Goal: Task Accomplishment & Management: Complete application form

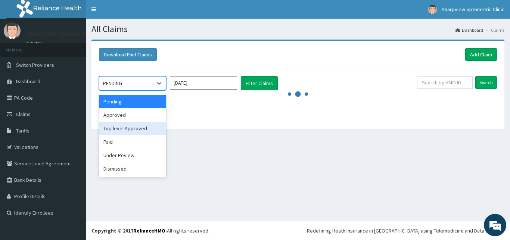
click at [151, 133] on div "Top level Approved" at bounding box center [132, 128] width 67 height 13
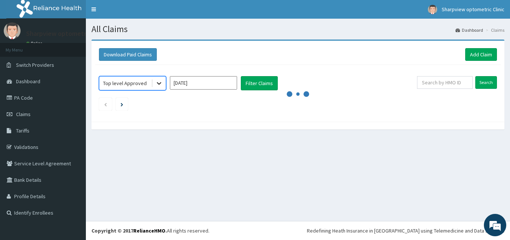
click at [157, 85] on icon at bounding box center [158, 82] width 7 height 7
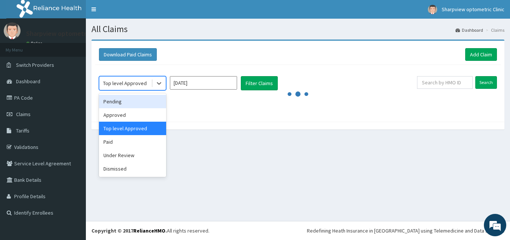
click at [145, 103] on div "Pending" at bounding box center [132, 101] width 67 height 13
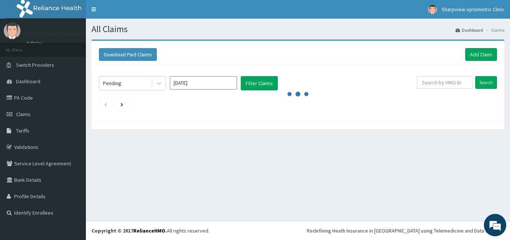
drag, startPoint x: 200, startPoint y: 90, endPoint x: 200, endPoint y: 85, distance: 5.2
click at [200, 85] on div "Aug 2025" at bounding box center [203, 83] width 67 height 14
click at [200, 85] on input "Aug 2025" at bounding box center [203, 82] width 67 height 13
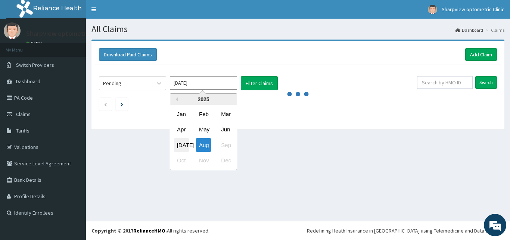
click at [181, 140] on div "Jul" at bounding box center [181, 145] width 15 height 14
type input "Jul 2025"
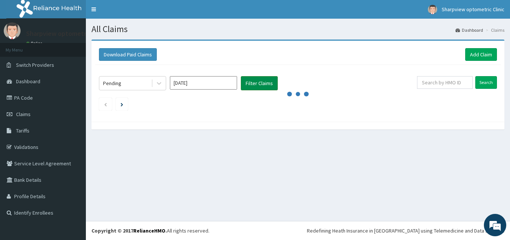
click at [256, 80] on button "Filter Claims" at bounding box center [259, 83] width 37 height 14
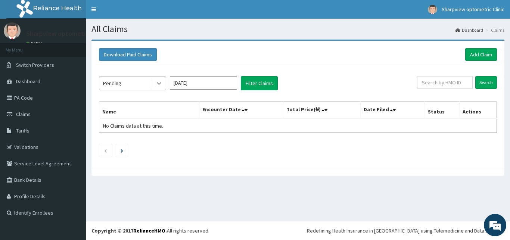
click at [161, 82] on icon at bounding box center [158, 82] width 7 height 7
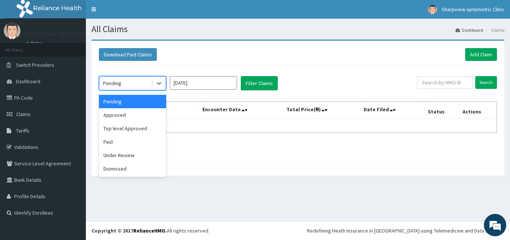
click at [147, 106] on div "Pending" at bounding box center [132, 101] width 67 height 13
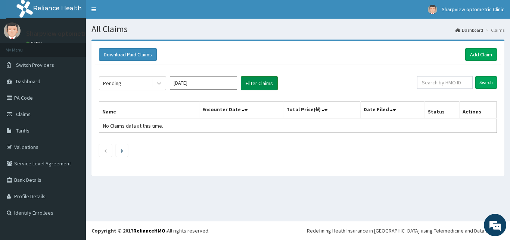
click at [265, 87] on button "Filter Claims" at bounding box center [259, 83] width 37 height 14
click at [487, 82] on input "Search" at bounding box center [486, 82] width 22 height 13
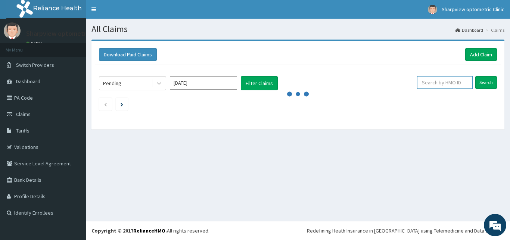
click at [446, 82] on input "text" at bounding box center [445, 82] width 56 height 13
click at [498, 31] on li "Claims" at bounding box center [494, 30] width 21 height 6
click at [482, 55] on link "Add Claim" at bounding box center [481, 54] width 32 height 13
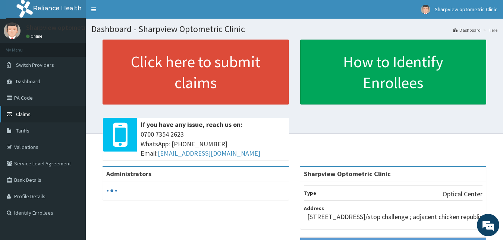
click at [15, 116] on link "Claims" at bounding box center [43, 114] width 86 height 16
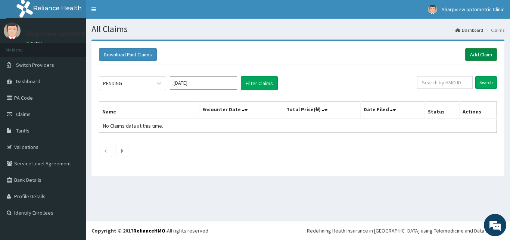
click at [469, 56] on link "Add Claim" at bounding box center [481, 54] width 32 height 13
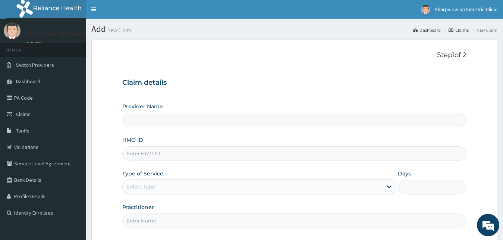
type input "Sharpview Optometric Clinic"
click at [159, 186] on div "Select type" at bounding box center [253, 187] width 260 height 12
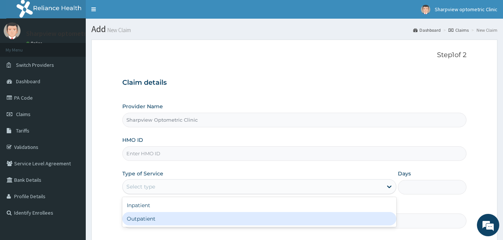
click at [157, 217] on div "Outpatient" at bounding box center [259, 218] width 275 height 13
type input "1"
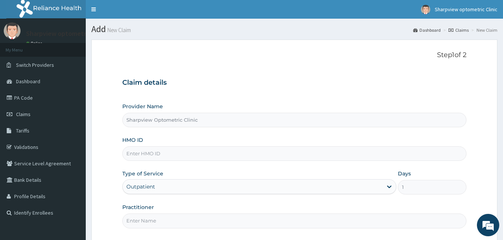
click at [171, 152] on input "HMO ID" at bounding box center [294, 153] width 345 height 15
paste input "SLB/10942/A"
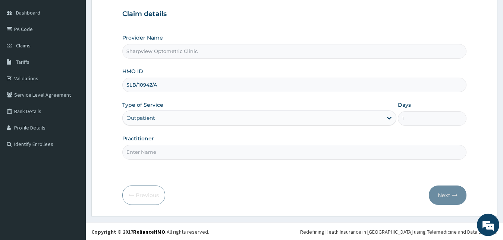
scroll to position [70, 0]
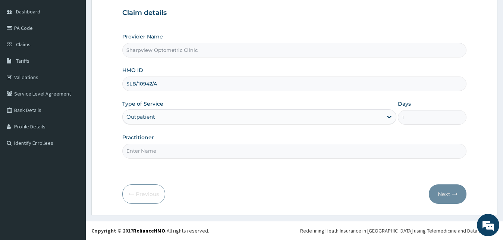
type input "SLB/10942/A"
click at [443, 149] on input "Practitioner" at bounding box center [294, 151] width 345 height 15
type input "d"
type input "a"
type input "Dr surprise"
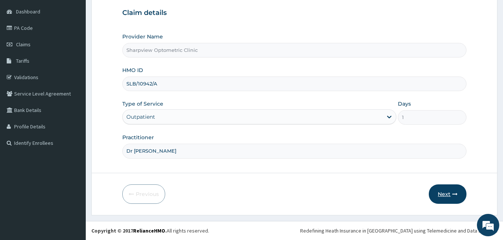
click at [446, 187] on button "Next" at bounding box center [448, 193] width 38 height 19
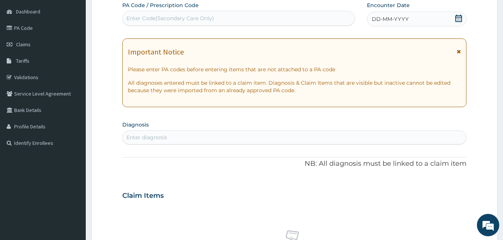
click at [240, 19] on div "Enter Code(Secondary Care Only)" at bounding box center [239, 18] width 232 height 12
click at [240, 20] on div "Enter Code(Secondary Care Only)" at bounding box center [239, 18] width 232 height 12
click at [197, 14] on div "Enter Code(Secondary Care Only)" at bounding box center [239, 18] width 232 height 12
click at [230, 14] on div "Enter Code(Secondary Care Only)" at bounding box center [239, 18] width 232 height 12
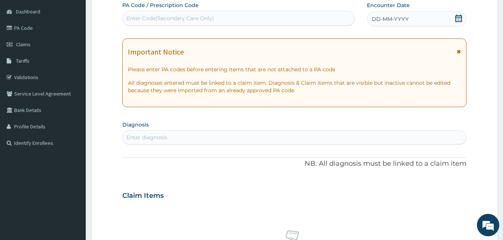
click at [230, 14] on div "Enter Code(Secondary Care Only)" at bounding box center [239, 18] width 232 height 12
drag, startPoint x: 231, startPoint y: 15, endPoint x: 315, endPoint y: -32, distance: 96.0
click at [248, 13] on div "Enter Code(Secondary Care Only)" at bounding box center [239, 18] width 232 height 12
click at [196, 16] on div "Enter Code(Secondary Care Only)" at bounding box center [170, 18] width 88 height 7
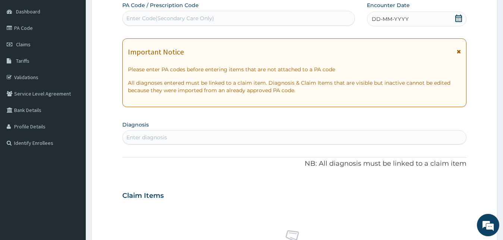
click at [176, 14] on div "Enter Code(Secondary Care Only)" at bounding box center [239, 18] width 232 height 12
type input "PA/1424"
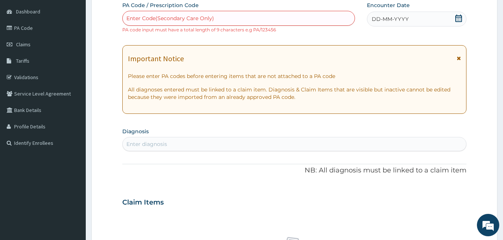
click at [237, 15] on div "Enter Code(Secondary Care Only)" at bounding box center [239, 18] width 232 height 12
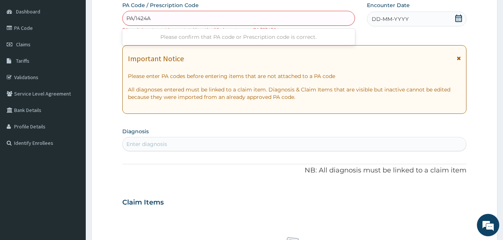
type input "PA/1424AO"
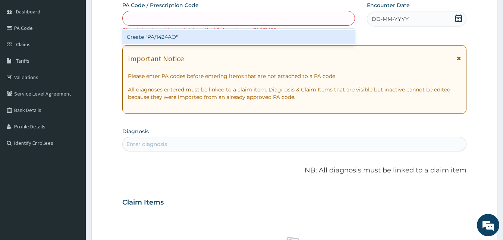
click at [237, 15] on div "PA/1424AO" at bounding box center [239, 18] width 232 height 12
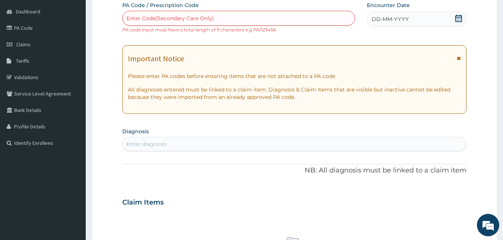
click at [384, 23] on span "DD-MM-YYYY" at bounding box center [390, 18] width 37 height 7
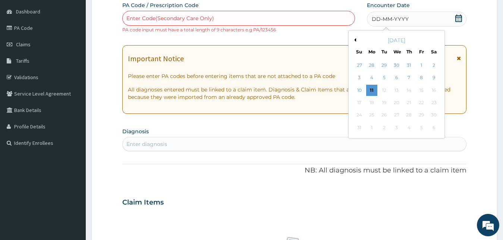
click at [384, 23] on span "DD-MM-YYYY" at bounding box center [390, 18] width 37 height 7
click at [22, 63] on span "Tariffs" at bounding box center [22, 60] width 13 height 7
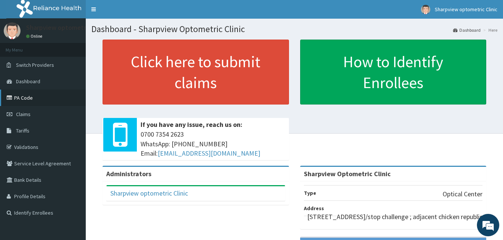
click at [46, 98] on link "PA Code" at bounding box center [43, 98] width 86 height 16
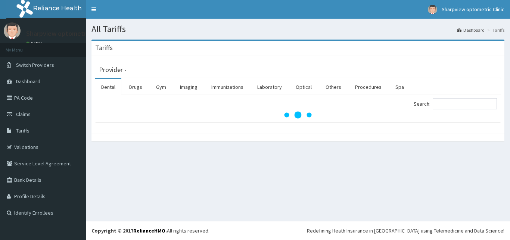
click at [15, 102] on link "PA Code" at bounding box center [43, 98] width 86 height 16
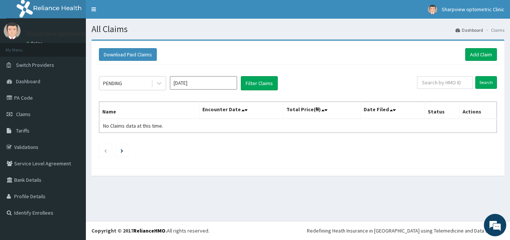
click at [498, 31] on li "Claims" at bounding box center [494, 30] width 21 height 6
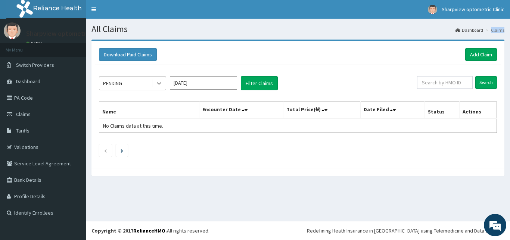
click at [158, 81] on icon at bounding box center [158, 82] width 7 height 7
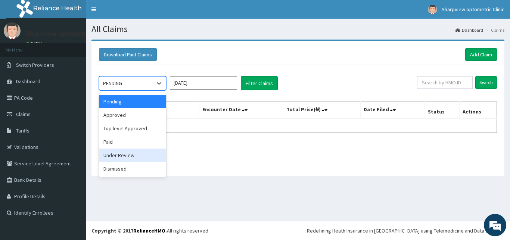
click at [132, 153] on div "Under Review" at bounding box center [132, 154] width 67 height 13
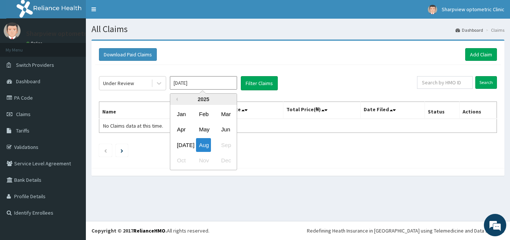
click at [210, 82] on input "Aug 2025" at bounding box center [203, 82] width 67 height 13
click at [184, 148] on div "Jul" at bounding box center [181, 145] width 15 height 14
type input "Jul 2025"
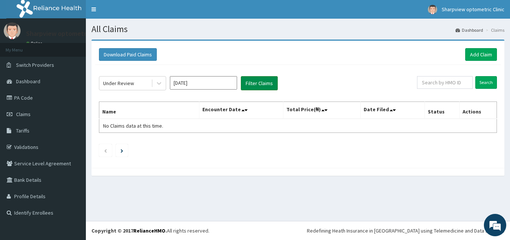
click at [250, 83] on button "Filter Claims" at bounding box center [259, 83] width 37 height 14
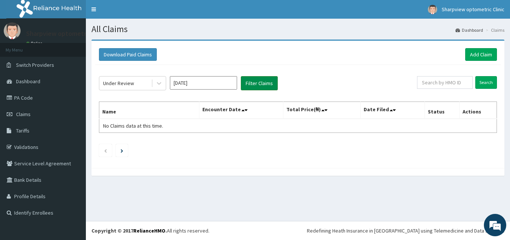
click at [250, 83] on button "Filter Claims" at bounding box center [259, 83] width 37 height 14
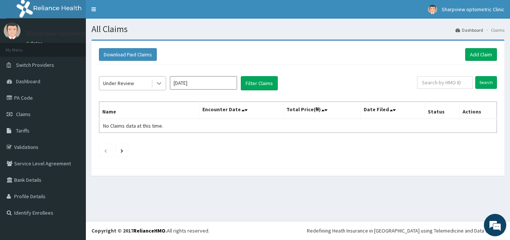
click at [158, 83] on icon at bounding box center [159, 83] width 4 height 3
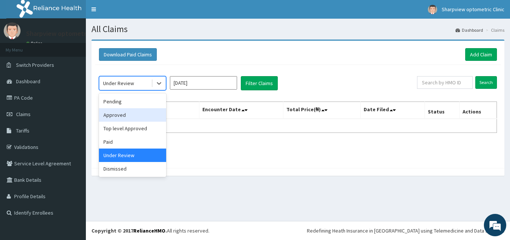
click at [122, 115] on div "Approved" at bounding box center [132, 114] width 67 height 13
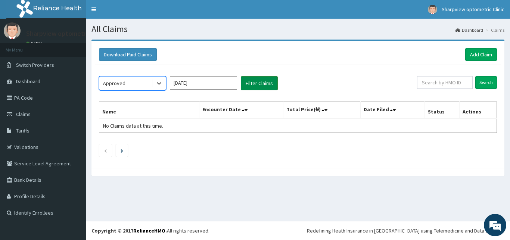
click at [248, 86] on button "Filter Claims" at bounding box center [259, 83] width 37 height 14
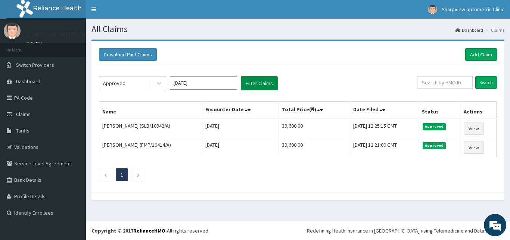
click at [248, 86] on button "Filter Claims" at bounding box center [259, 83] width 37 height 14
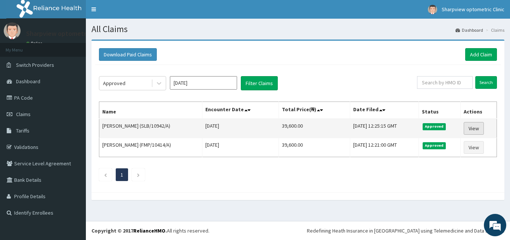
click at [480, 127] on link "View" at bounding box center [473, 128] width 20 height 13
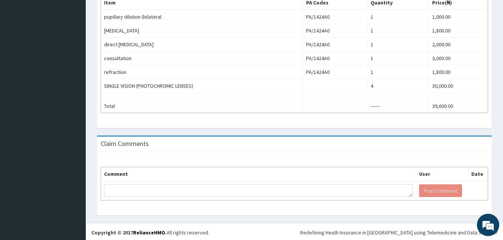
scroll to position [257, 0]
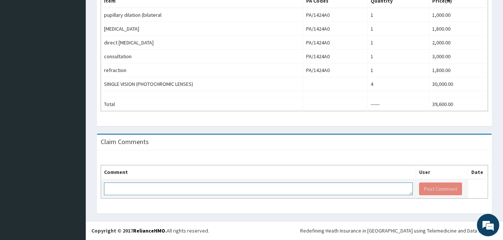
click at [393, 189] on textarea at bounding box center [258, 188] width 309 height 13
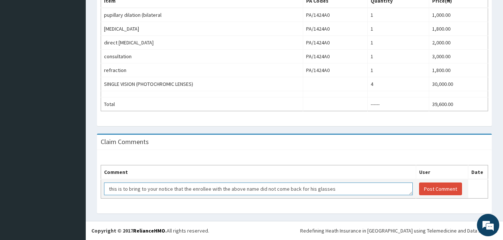
click at [110, 189] on textarea "this is to bring to your notice that the enrollee with the above name did not c…" at bounding box center [258, 188] width 309 height 13
click at [331, 189] on textarea "This is to bring to your notice that the enrollee with the above name did not c…" at bounding box center [258, 188] width 309 height 13
click at [296, 189] on textarea "This is to bring to your notice that the enrollee with the above name did not c…" at bounding box center [258, 188] width 309 height 13
click at [295, 188] on textarea "This is to bring to your notice that the enrollee with the above name did not g…" at bounding box center [258, 188] width 309 height 13
click at [299, 189] on textarea "This is to bring to your notice that the enrollee with the above name did not g…" at bounding box center [258, 188] width 309 height 13
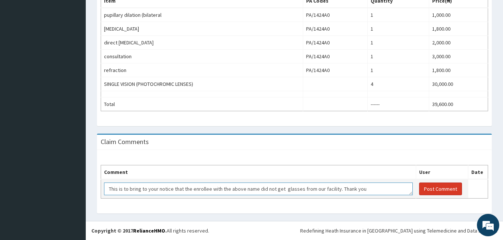
type textarea "This is to bring to your notice that the enrollee with the above name did not g…"
click at [442, 189] on button "Post Comment" at bounding box center [440, 188] width 43 height 13
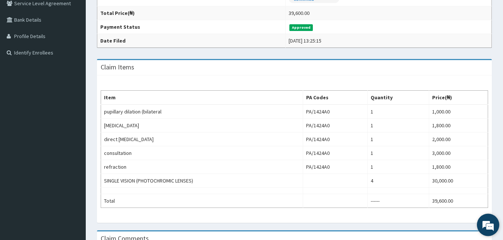
scroll to position [162, 0]
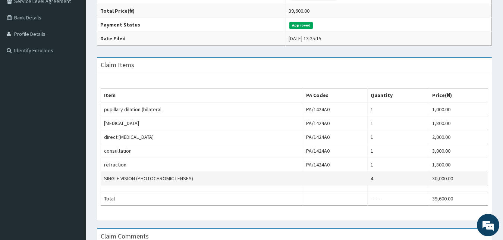
click at [454, 182] on td "30,000.00" at bounding box center [458, 179] width 59 height 14
click at [193, 177] on td "SINGLE VISION (PHOTOCHROMIC LENSES)" at bounding box center [202, 179] width 202 height 14
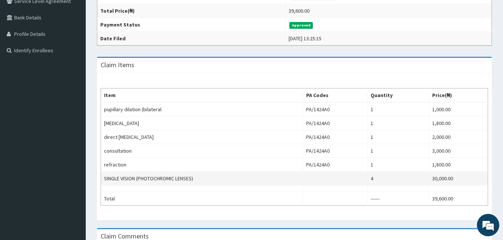
click at [179, 179] on td "SINGLE VISION (PHOTOCHROMIC LENSES)" at bounding box center [202, 179] width 202 height 14
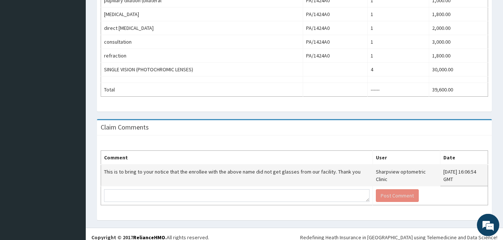
scroll to position [279, 0]
